Goal: Task Accomplishment & Management: Use online tool/utility

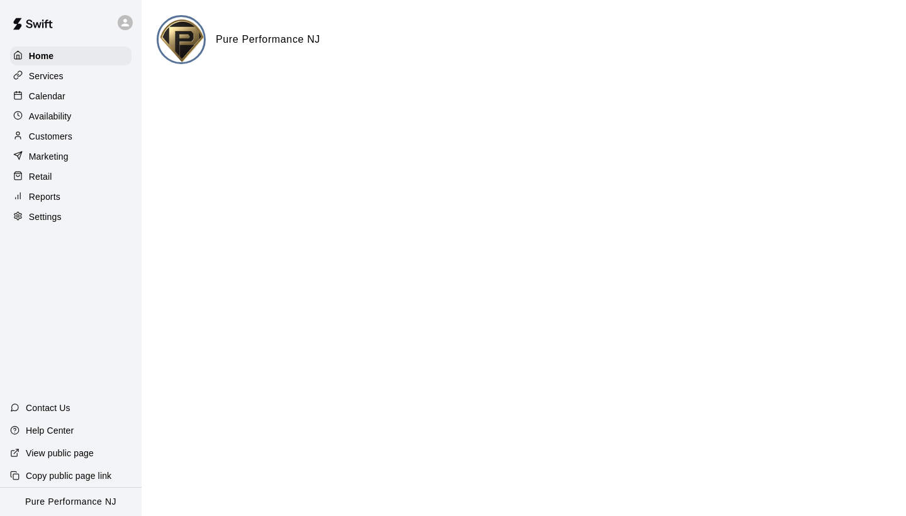
click at [53, 90] on p "Calendar" at bounding box center [47, 96] width 36 height 13
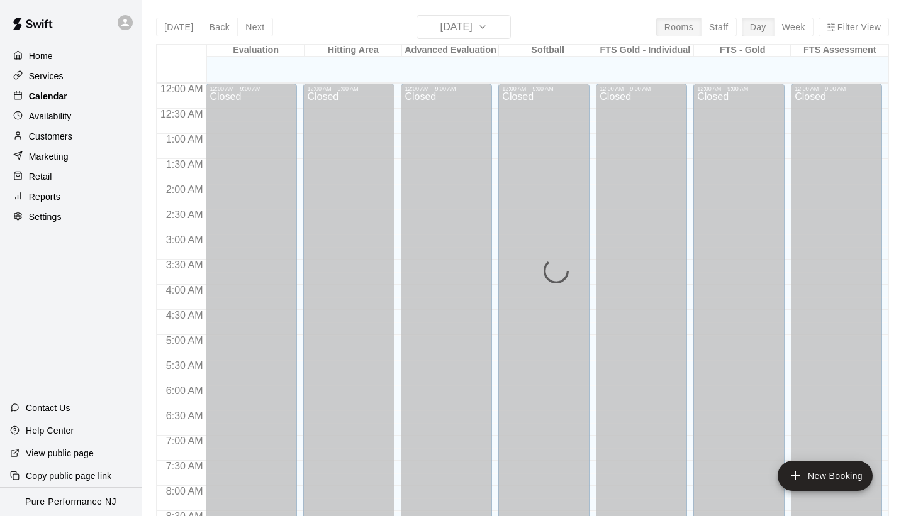
scroll to position [510, 0]
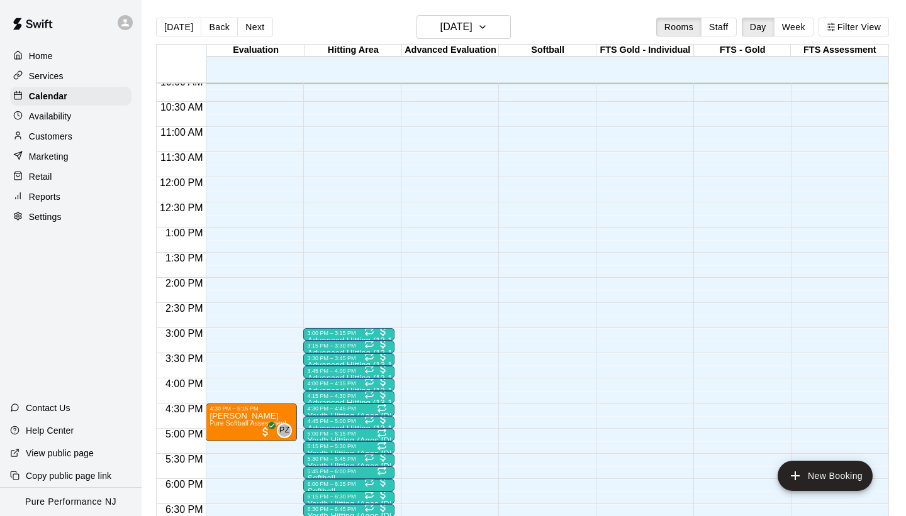
click at [118, 340] on div "Home Services Calendar Availability Customers Marketing Retail Reports Settings…" at bounding box center [71, 258] width 142 height 516
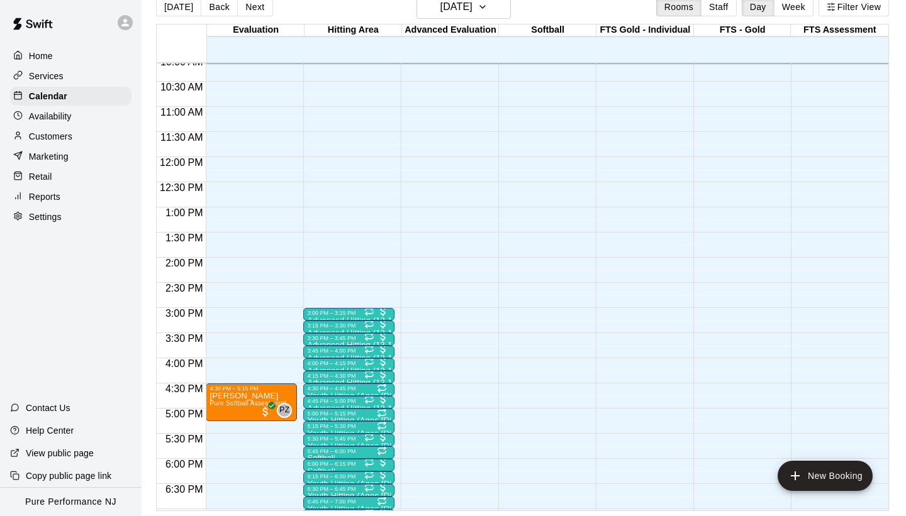
click at [138, 327] on div "Home Services Calendar Availability Customers Marketing Retail Reports Settings…" at bounding box center [71, 258] width 142 height 516
click at [472, 11] on h6 "[DATE]" at bounding box center [456, 7] width 32 height 18
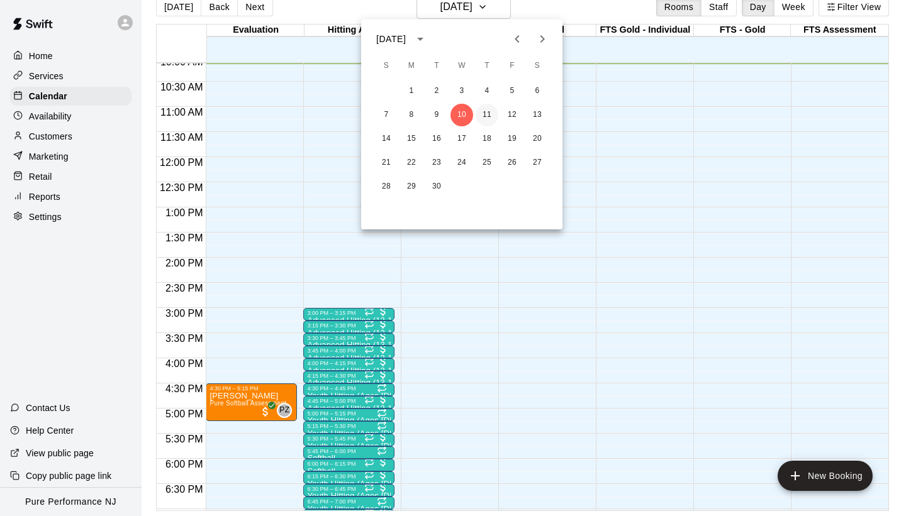
click at [484, 116] on button "11" at bounding box center [487, 115] width 23 height 23
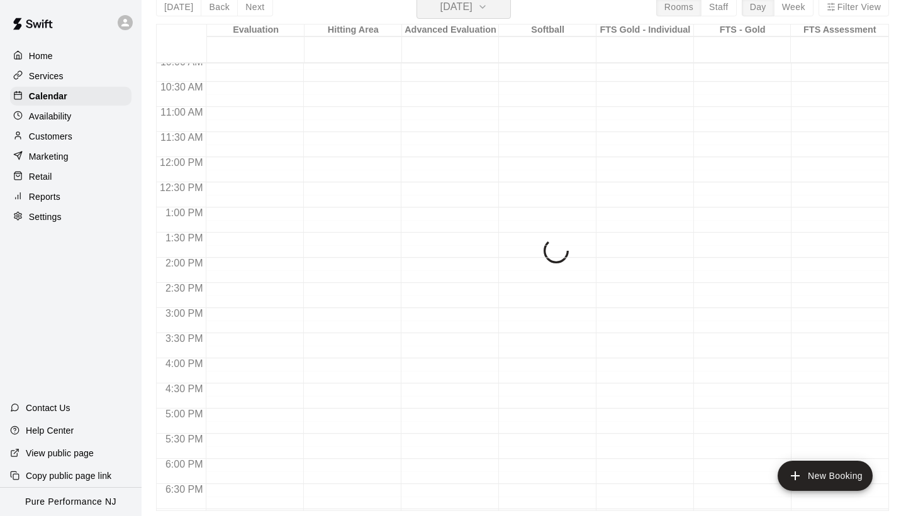
scroll to position [15, 0]
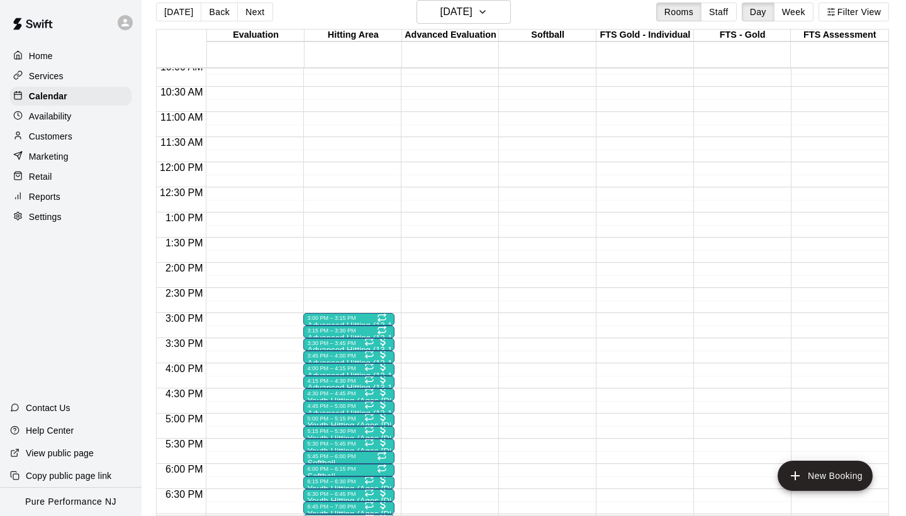
click at [109, 315] on div "Home Services Calendar Availability Customers Marketing Retail Reports Settings…" at bounding box center [71, 258] width 142 height 516
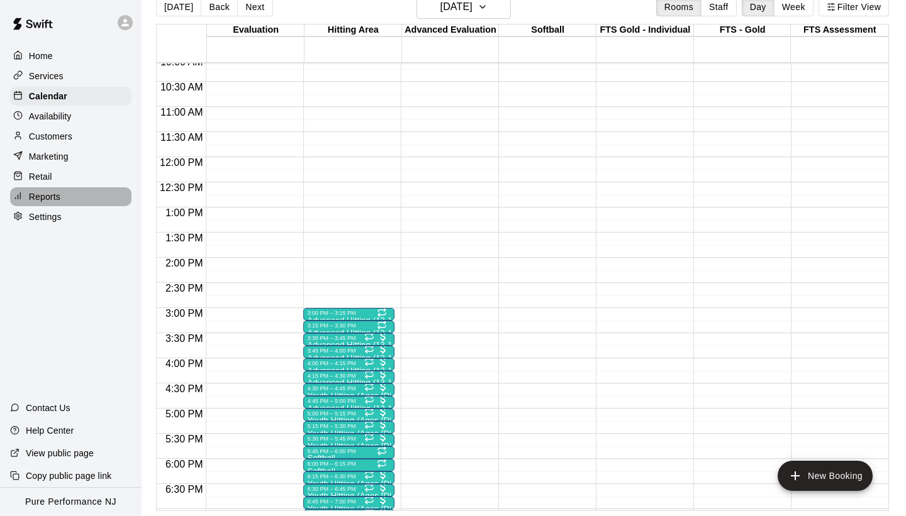
click at [59, 199] on p "Reports" at bounding box center [44, 197] width 31 height 13
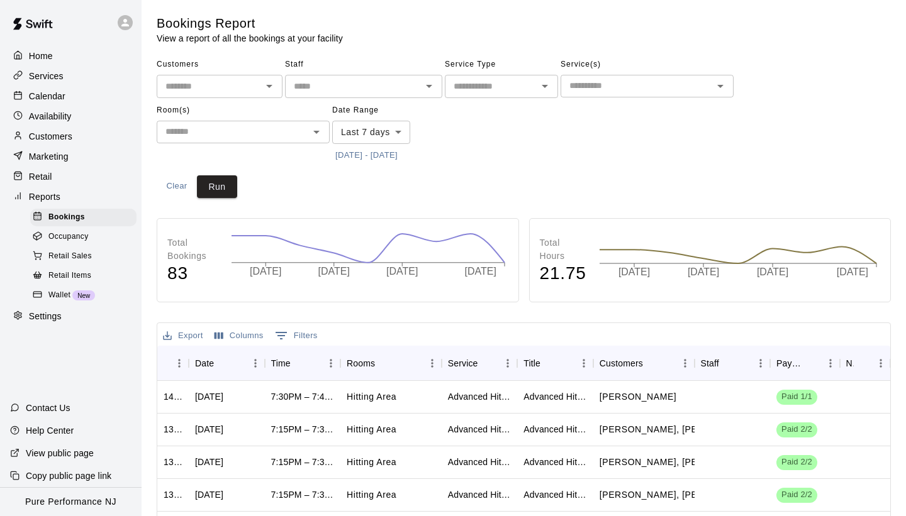
click at [352, 150] on button "[DATE] - [DATE]" at bounding box center [366, 156] width 69 height 20
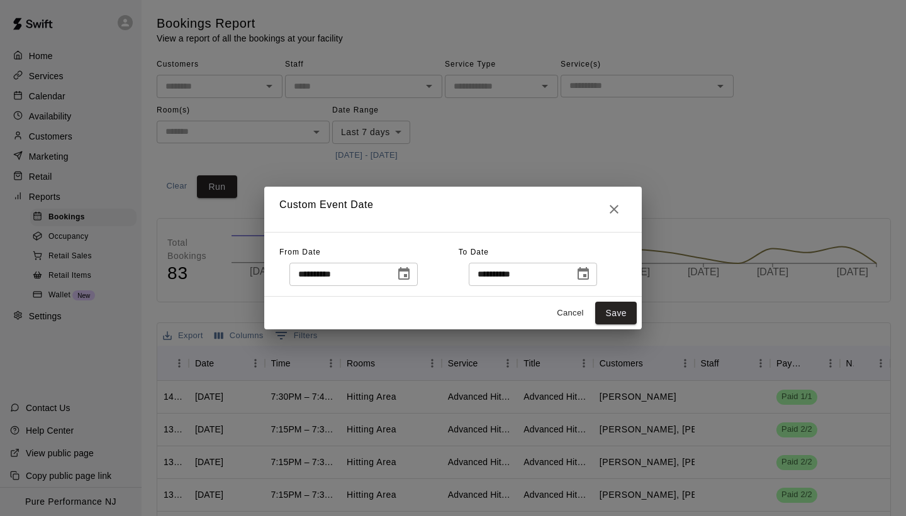
click at [396, 273] on button "Choose date, selected date is Sep 3, 2025" at bounding box center [403, 274] width 25 height 25
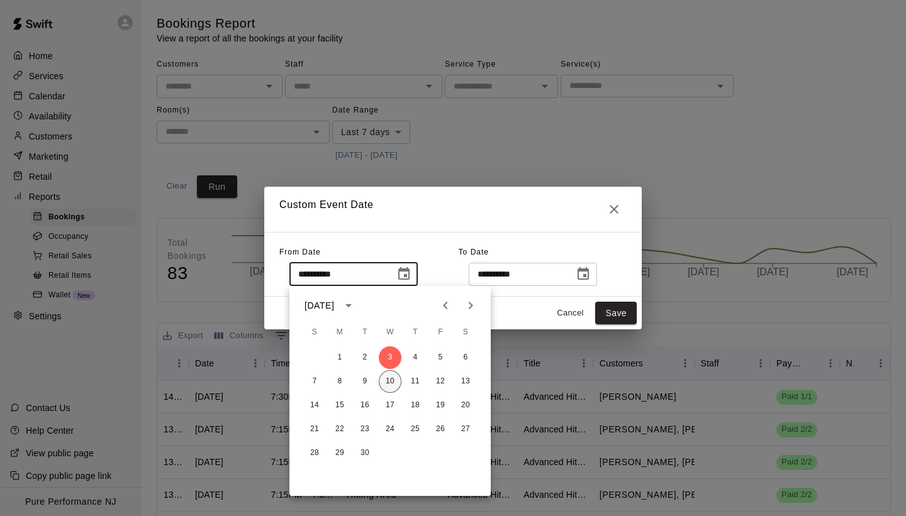
click at [391, 384] on button "10" at bounding box center [390, 382] width 23 height 23
type input "**********"
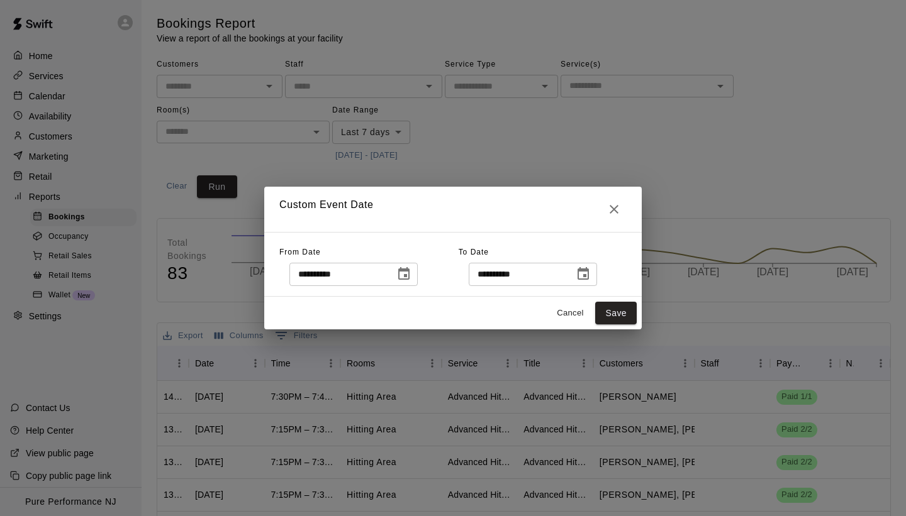
click at [225, 186] on div "**********" at bounding box center [453, 258] width 906 height 516
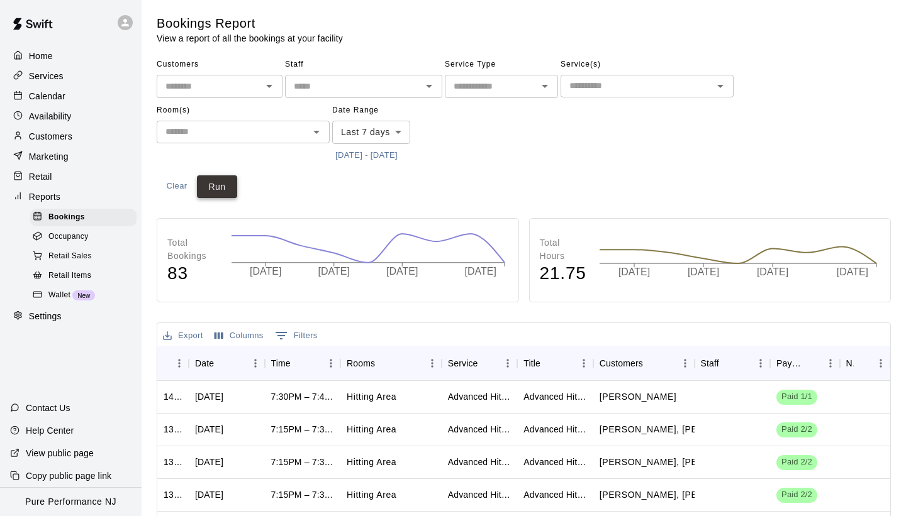
click at [230, 190] on button "Run" at bounding box center [217, 187] width 40 height 23
click at [502, 184] on div "Customers ​ Staff ​ Service Type ​ Service(s) ​ Room(s) ​ Date Range Last 7 day…" at bounding box center [524, 126] width 734 height 143
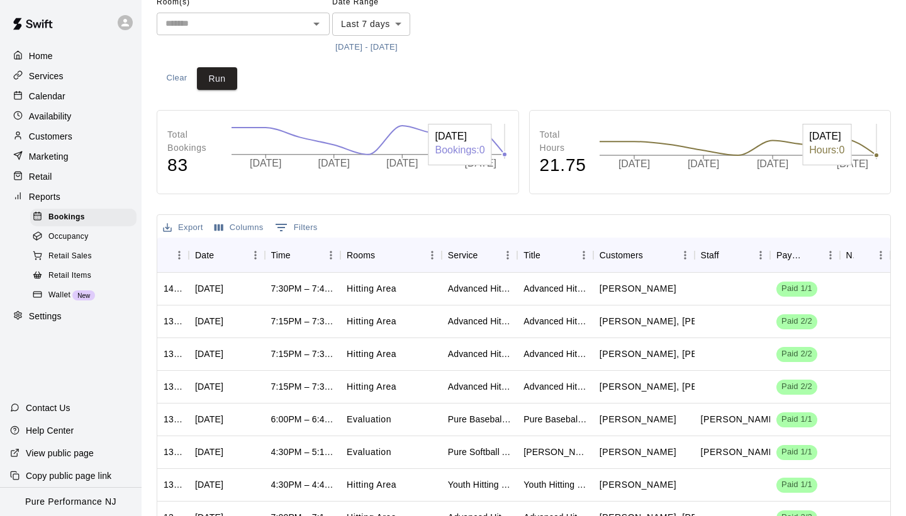
scroll to position [126, 0]
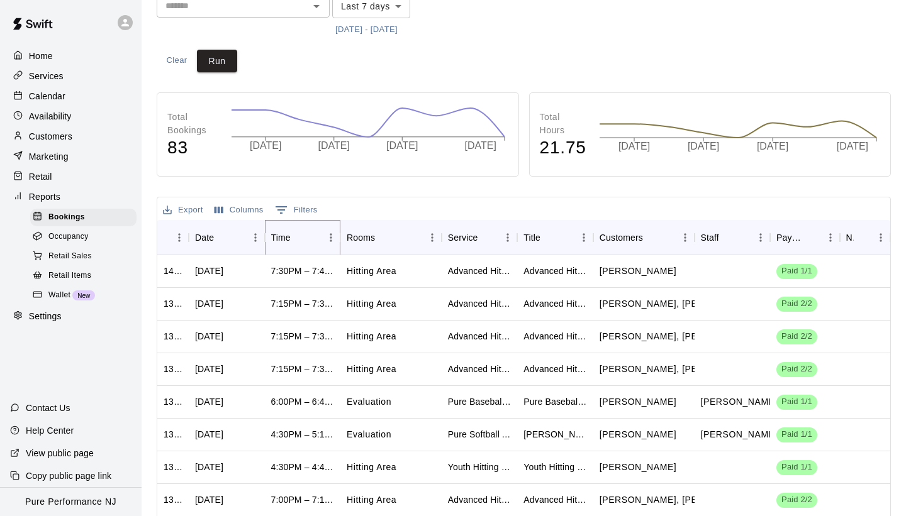
click at [291, 240] on button "Sort" at bounding box center [300, 238] width 18 height 18
click at [388, 30] on button "[DATE] - [DATE]" at bounding box center [366, 30] width 69 height 20
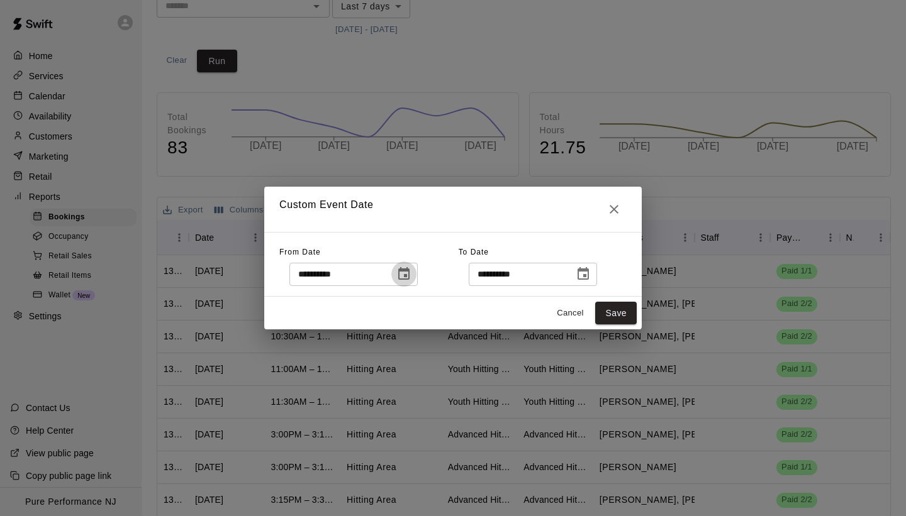
click at [416, 276] on button "Choose date, selected date is Sep 3, 2025" at bounding box center [403, 274] width 25 height 25
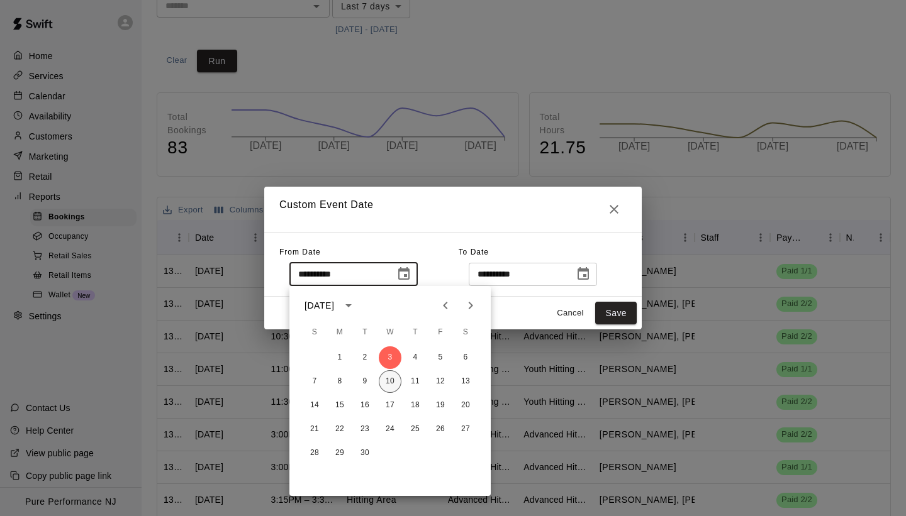
click at [392, 373] on button "10" at bounding box center [390, 382] width 23 height 23
type input "**********"
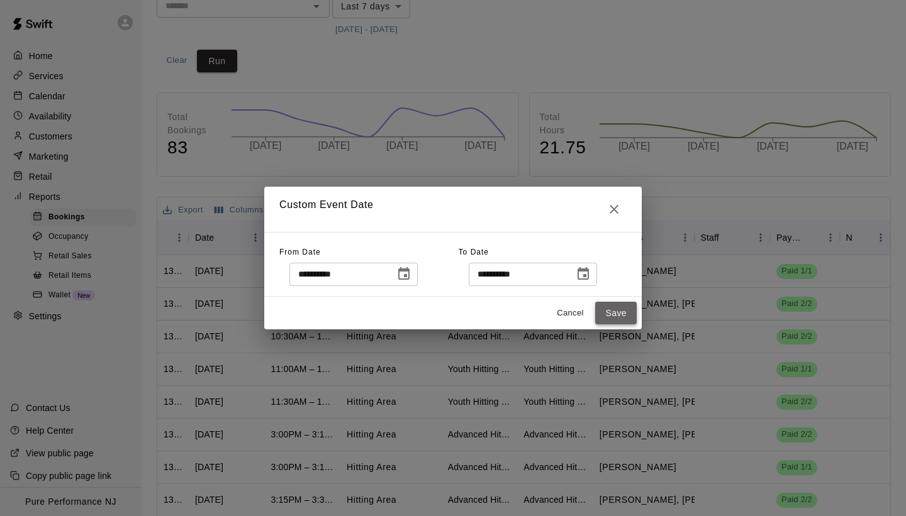
click at [615, 320] on button "Save" at bounding box center [616, 313] width 42 height 23
type input "******"
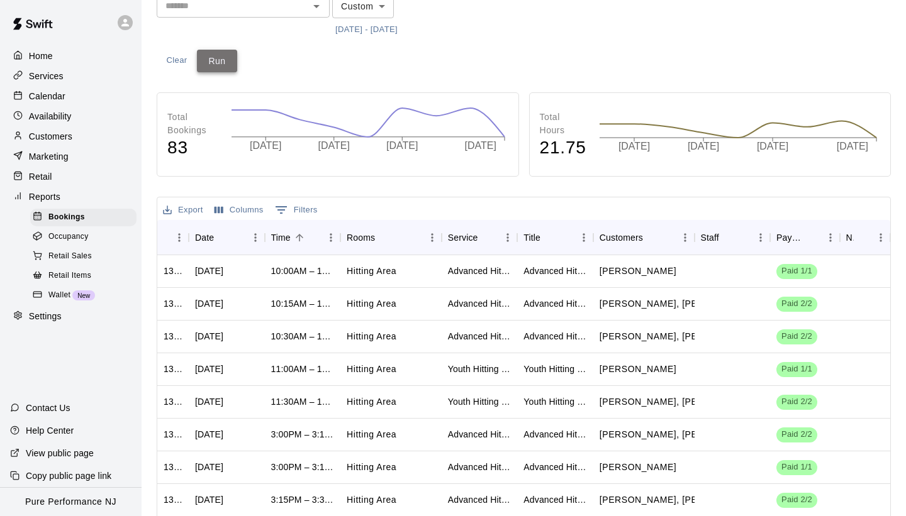
click at [232, 60] on button "Run" at bounding box center [217, 61] width 40 height 23
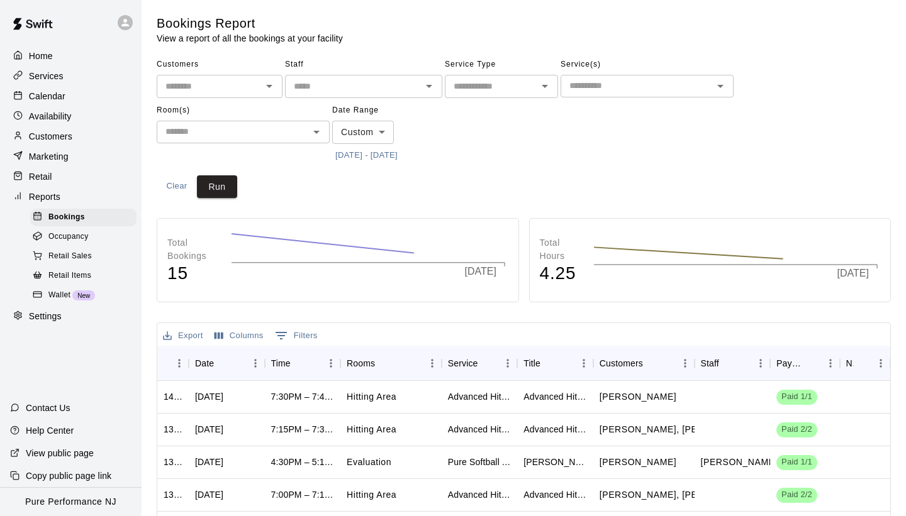
click at [511, 167] on div "Customers ​ Staff ​ Service Type ​ Service(s) ​ Room(s) ​ Date Range Custom ***…" at bounding box center [524, 126] width 734 height 143
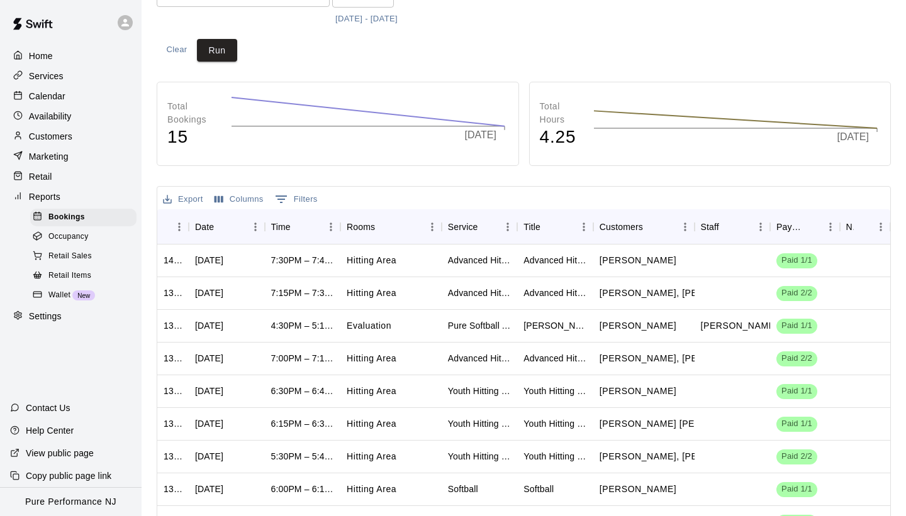
scroll to position [151, 0]
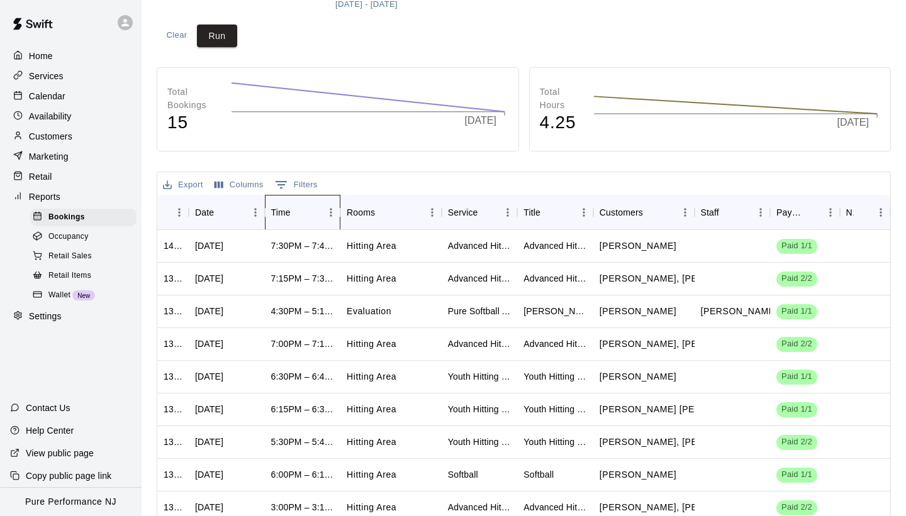
click at [283, 216] on div "Time" at bounding box center [281, 212] width 20 height 35
click at [455, 179] on div "Export Columns 0 Filters" at bounding box center [523, 183] width 733 height 23
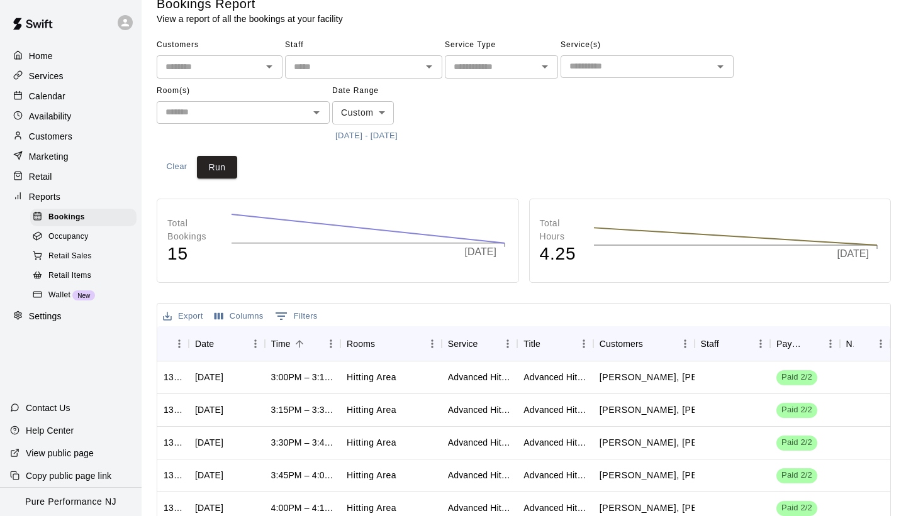
scroll to position [0, 0]
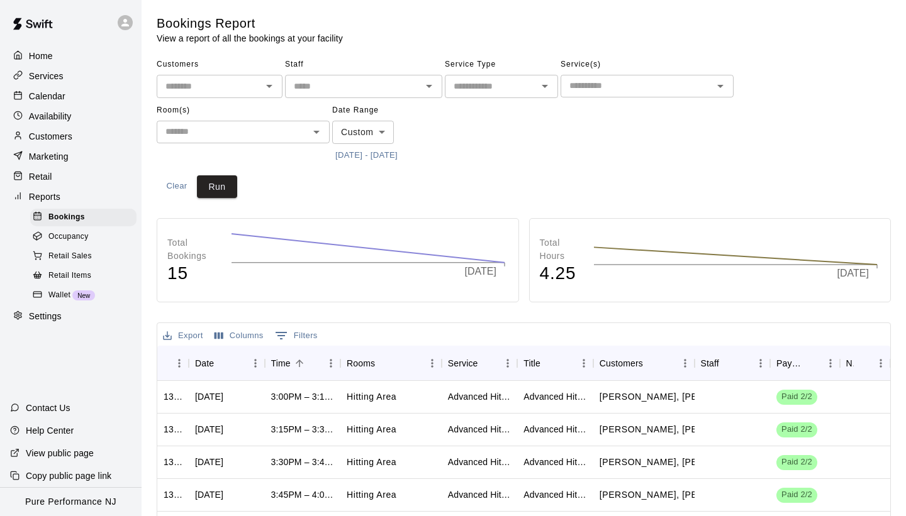
click at [583, 90] on input "text" at bounding box center [636, 86] width 145 height 16
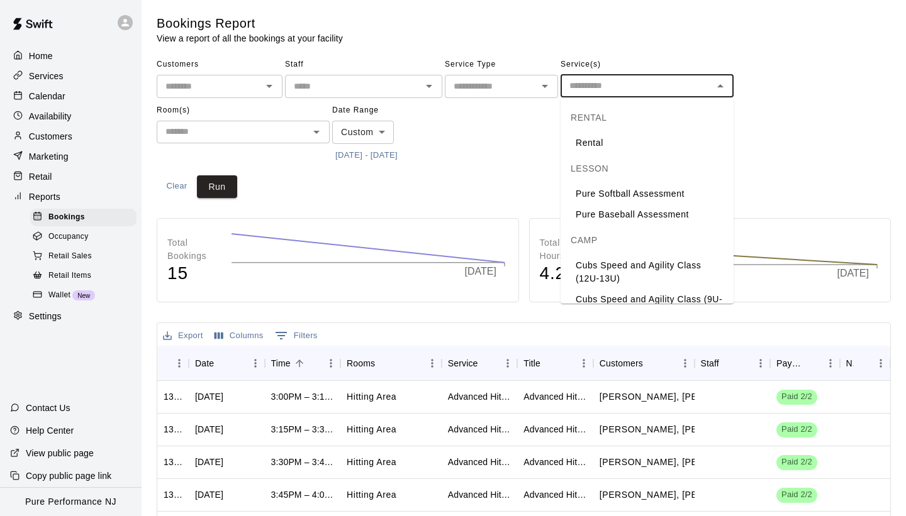
drag, startPoint x: 730, startPoint y: 157, endPoint x: 730, endPoint y: 218, distance: 61.0
click at [730, 218] on li "LESSON Pure Softball Assessment Pure Baseball Assessment" at bounding box center [646, 189] width 173 height 72
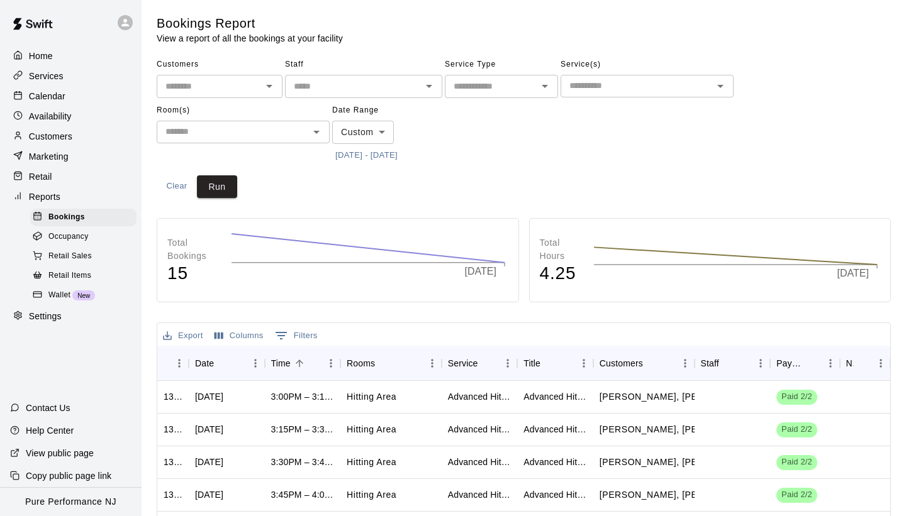
click at [766, 65] on div "Customers ​ Staff ​ Service Type ​ Service(s) ​ Room(s) ​ Date Range Custom ***…" at bounding box center [524, 110] width 734 height 111
click at [464, 88] on input "text" at bounding box center [491, 87] width 85 height 16
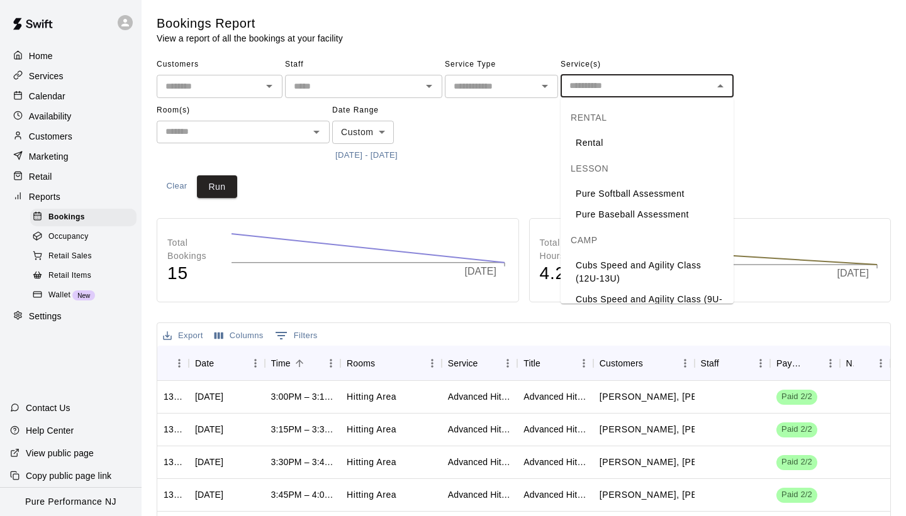
click at [627, 86] on input "text" at bounding box center [636, 86] width 145 height 16
drag, startPoint x: 729, startPoint y: 145, endPoint x: 705, endPoint y: 177, distance: 39.9
click at [721, 186] on ul "RENTAL Rental LESSON Pure Softball Assessment Pure Baseball Assessment CAMP Cub…" at bounding box center [646, 201] width 173 height 206
click at [704, 170] on div "LESSON" at bounding box center [646, 168] width 173 height 30
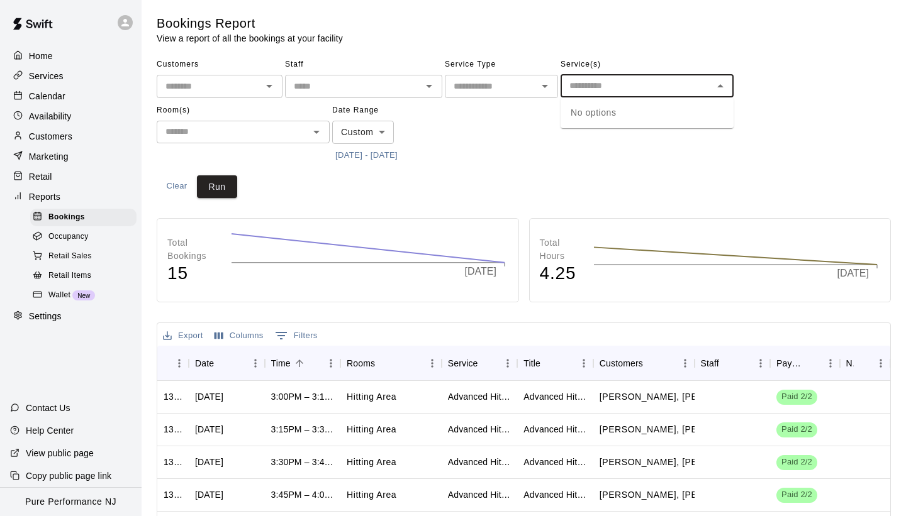
click at [637, 59] on span "Service(s)" at bounding box center [646, 65] width 173 height 20
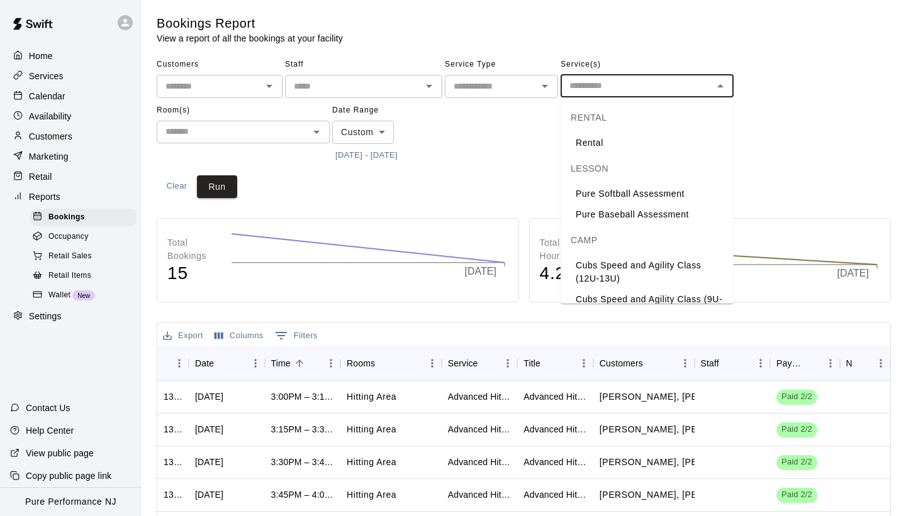
click at [615, 84] on input "text" at bounding box center [636, 86] width 145 height 16
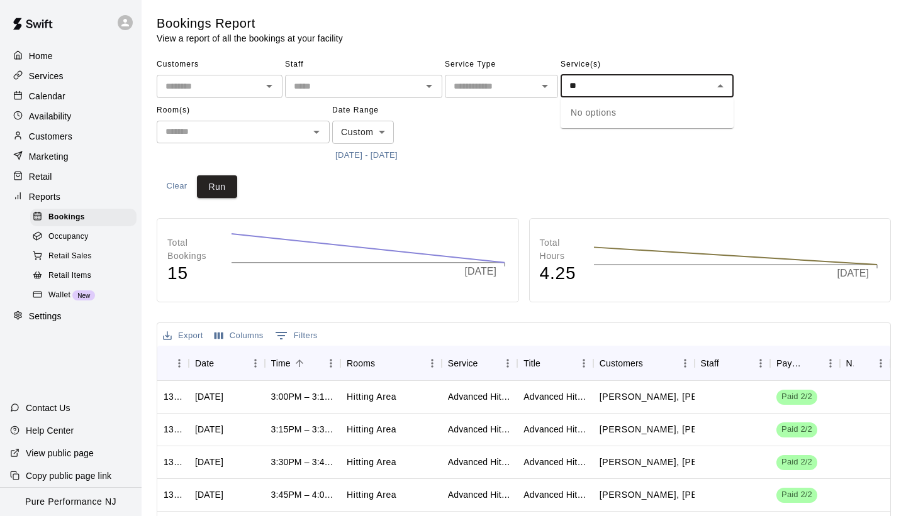
click at [615, 84] on input "text" at bounding box center [636, 86] width 145 height 16
click at [631, 84] on input "text" at bounding box center [636, 86] width 145 height 16
click at [715, 86] on icon "Close" at bounding box center [720, 86] width 15 height 15
click at [720, 87] on icon "Open" at bounding box center [720, 86] width 6 height 3
click at [720, 87] on icon "Close" at bounding box center [720, 86] width 15 height 15
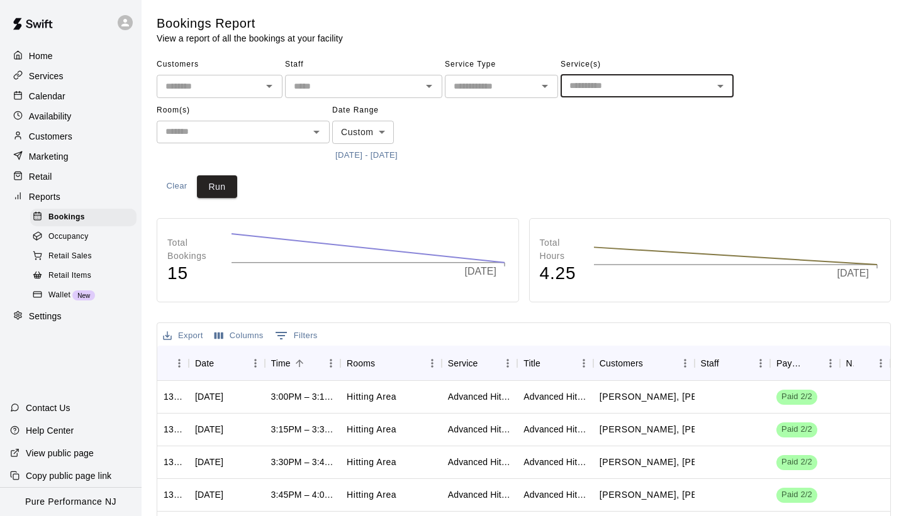
click at [636, 133] on div "Customers ​ Staff ​ Service Type ​ Service(s) ​ Room(s) ​ Date Range Custom ***…" at bounding box center [524, 110] width 734 height 111
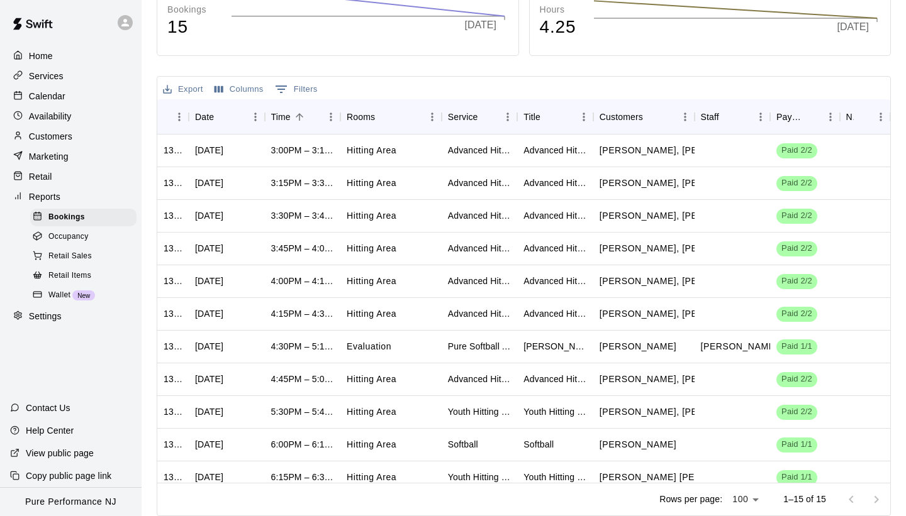
scroll to position [252, 0]
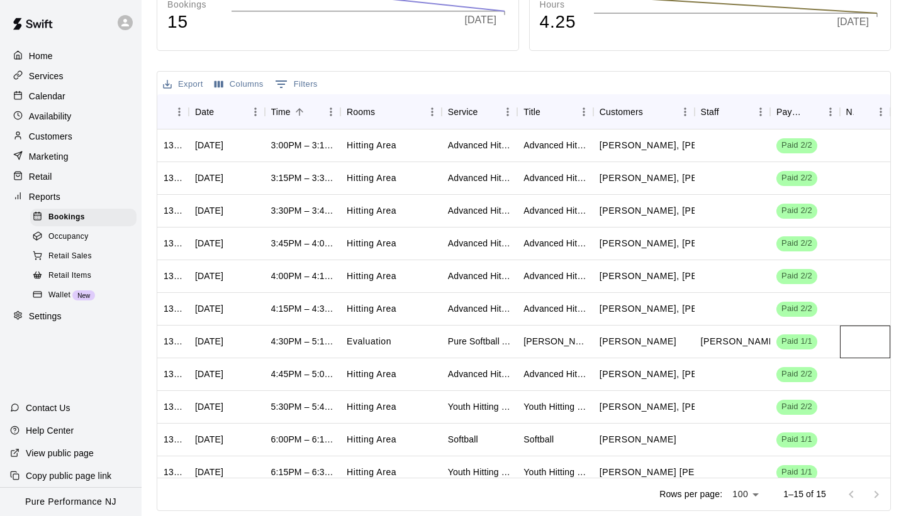
click at [886, 350] on div at bounding box center [865, 342] width 50 height 33
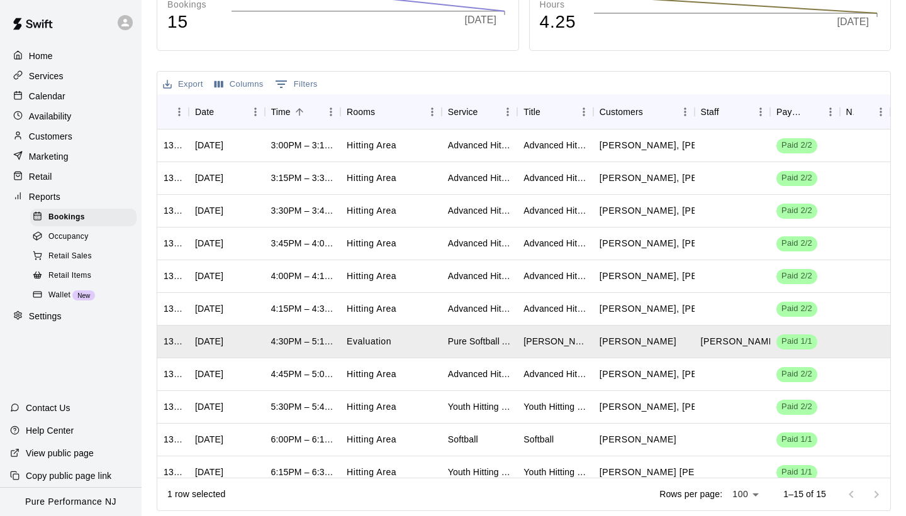
click at [895, 350] on div "Bookings Report View a report of all the bookings at your facility Customers ​ …" at bounding box center [524, 137] width 754 height 748
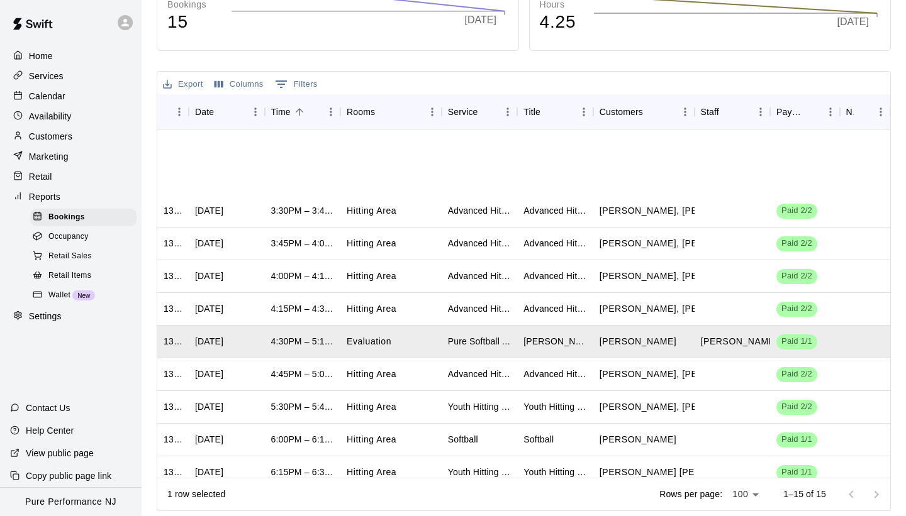
scroll to position [142, 0]
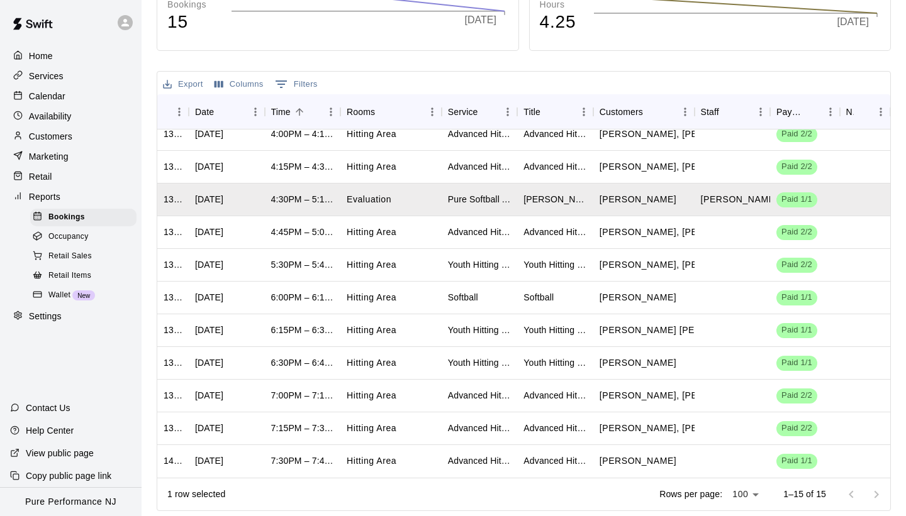
drag, startPoint x: 886, startPoint y: 355, endPoint x: 886, endPoint y: 393, distance: 37.7
click at [886, 393] on div "1316790 [DATE] 3:30PM – 3:45PM Hitting Area Advanced Hitting (13-18) Advanced H…" at bounding box center [523, 304] width 733 height 349
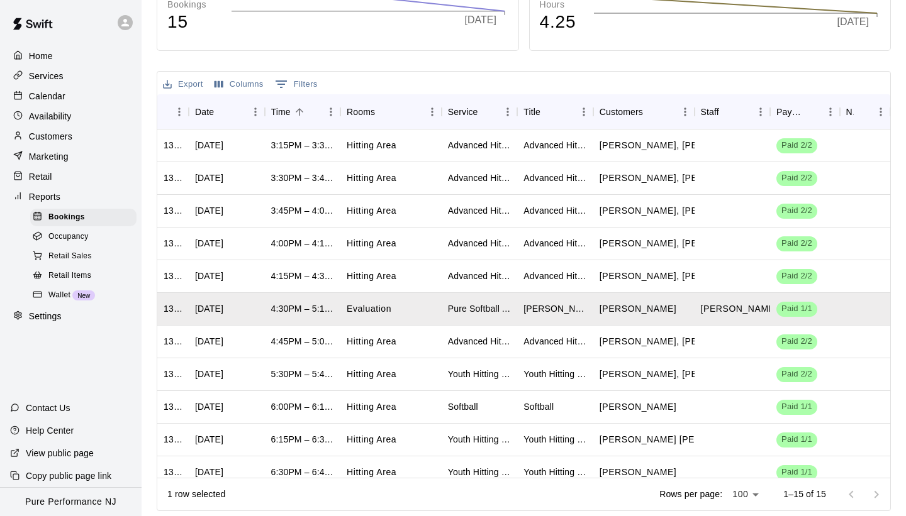
scroll to position [0, 0]
